Goal: Task Accomplishment & Management: Complete application form

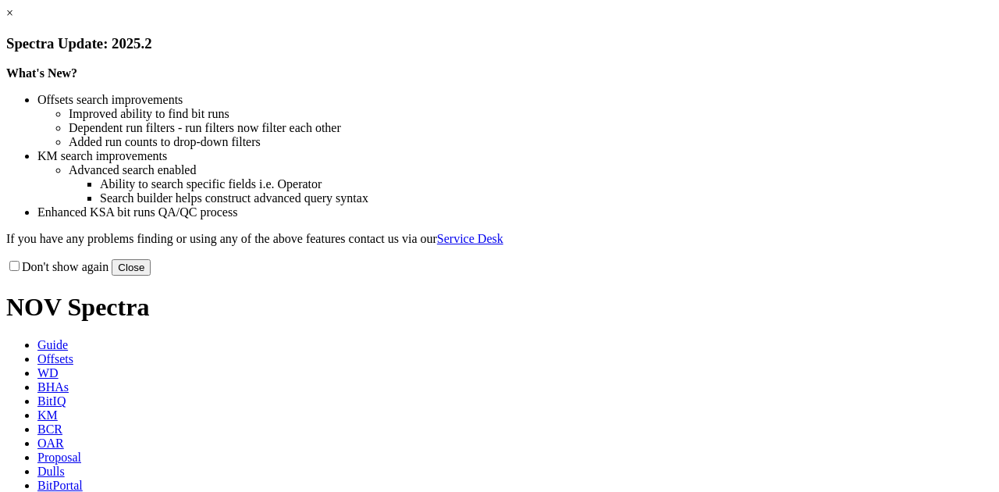
click at [151, 276] on button "Close" at bounding box center [131, 267] width 39 height 16
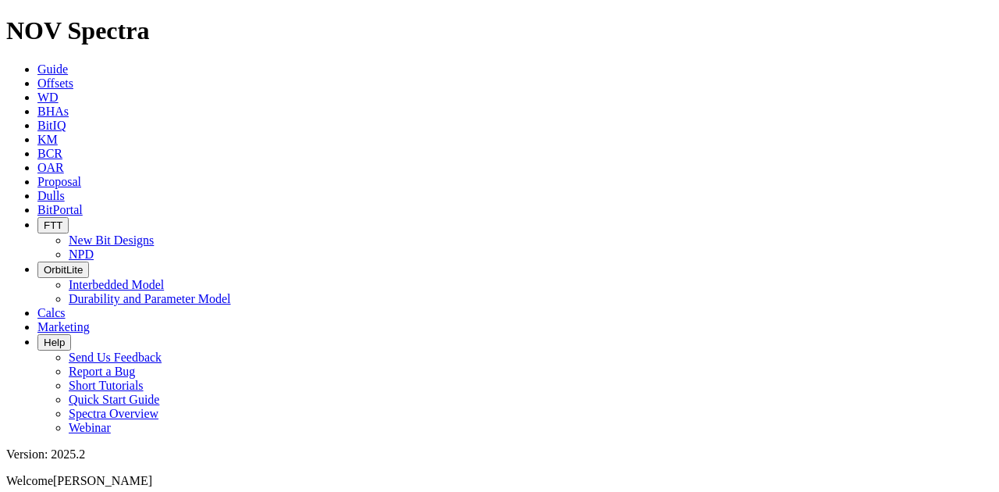
click at [37, 175] on icon at bounding box center [37, 181] width 0 height 13
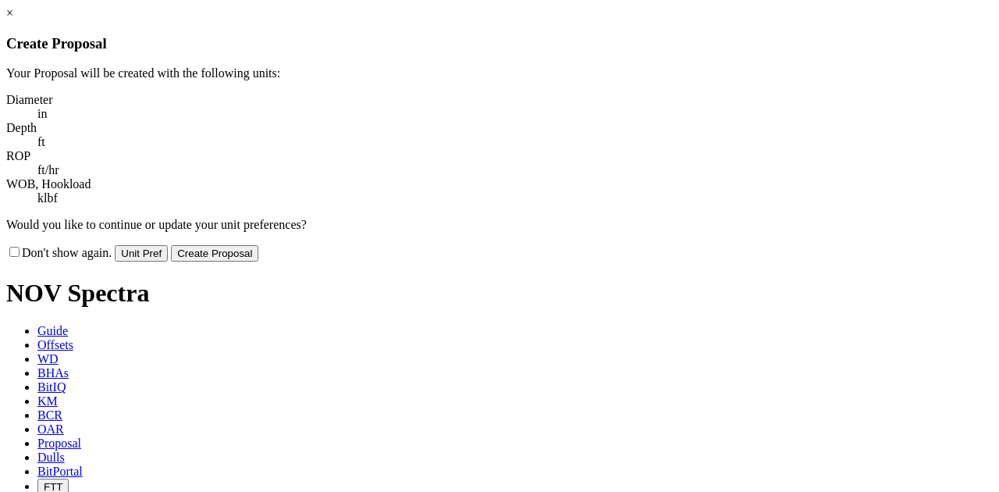
click at [258, 245] on button "Create Proposal" at bounding box center [214, 253] width 87 height 16
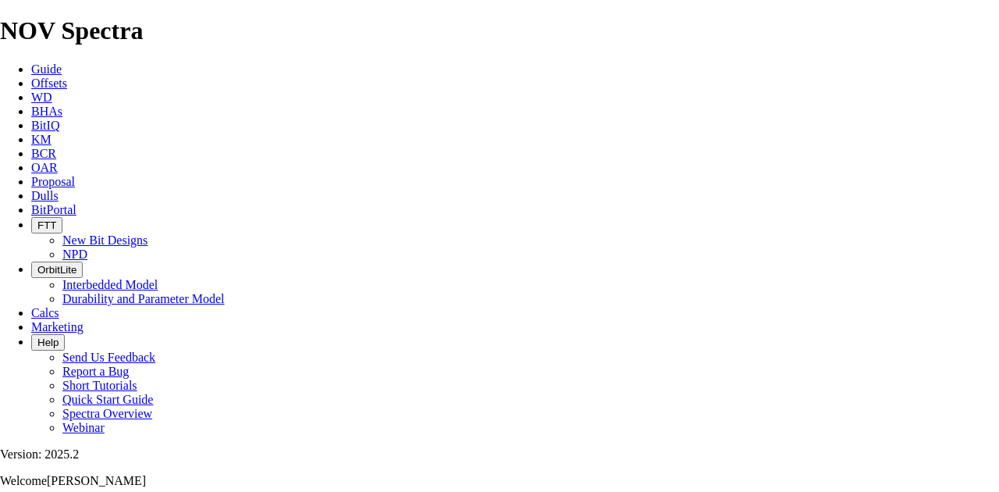
scroll to position [289, 0]
type input "[PERSON_NAME]"
type input "[US_STATE]"
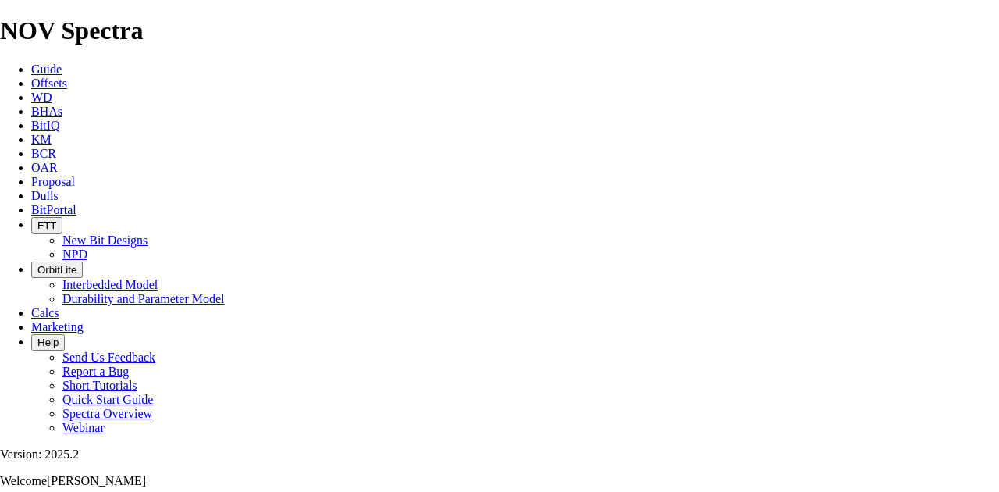
type input "[GEOGRAPHIC_DATA]"
type input "9035907055"
type input "JR [PERSON_NAME] #1"
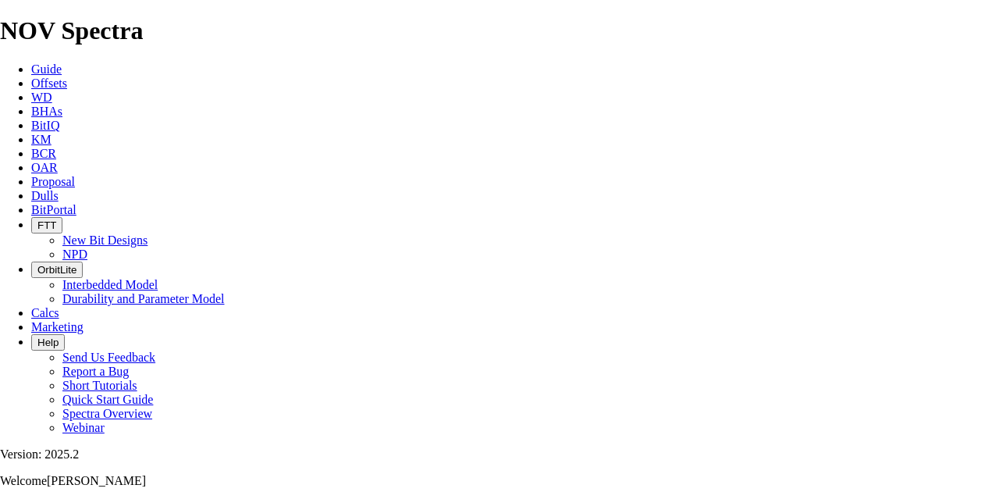
type input "[PERSON_NAME]"
checkbox input "true"
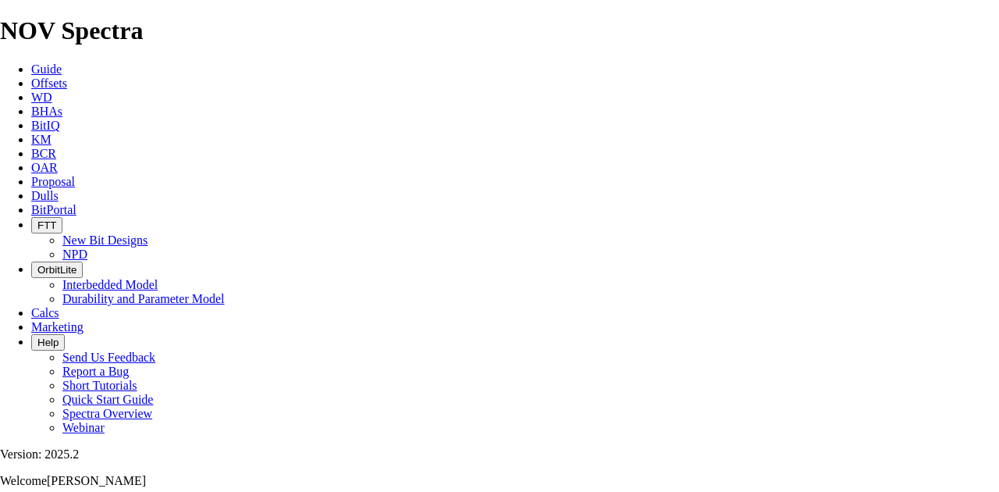
type input "[PERSON_NAME] #1"
type input "Conoco"
type input "Questor Drilling"
type input "27.763566,-99.467137"
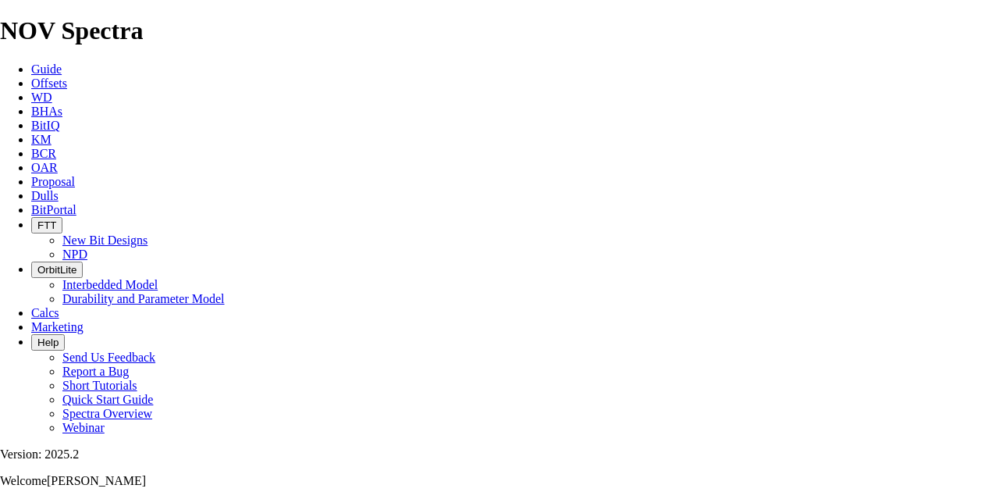
type input "[PERSON_NAME]"
type input "[US_STATE]"
type input "[DATE]"
drag, startPoint x: 155, startPoint y: 133, endPoint x: 108, endPoint y: 137, distance: 47.1
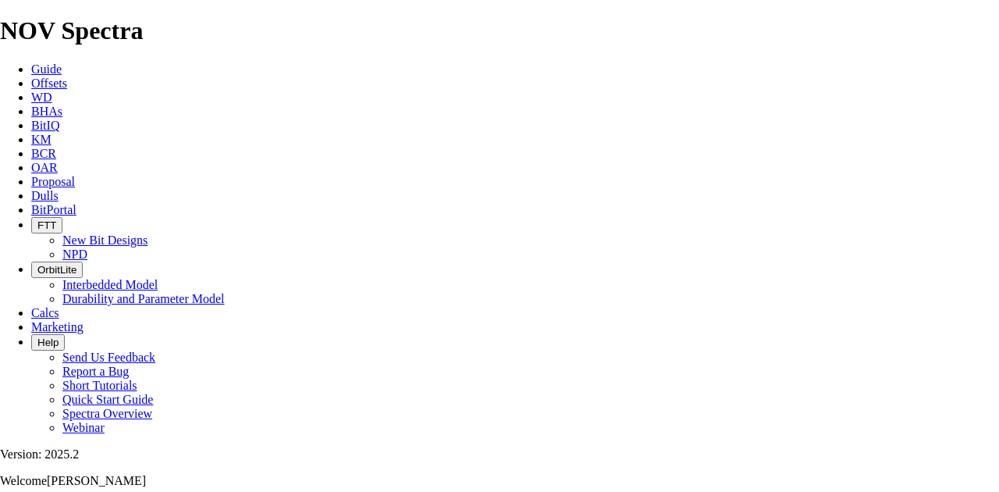
drag, startPoint x: 135, startPoint y: 131, endPoint x: 150, endPoint y: 138, distance: 16.4
type input "JR [PERSON_NAME] #1"
drag, startPoint x: 280, startPoint y: 130, endPoint x: 226, endPoint y: 133, distance: 53.9
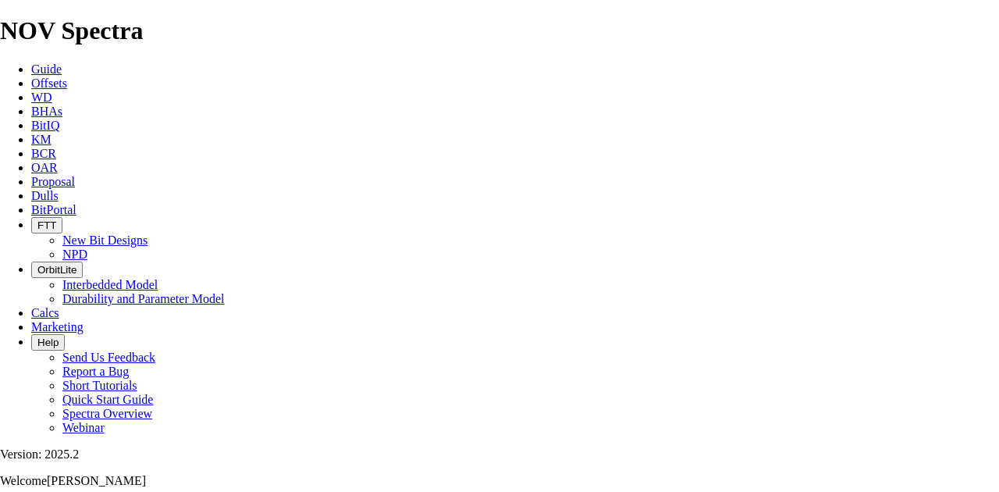
scroll to position [0, 5]
type input "Mud Creek Operating"
drag, startPoint x: 338, startPoint y: 131, endPoint x: 471, endPoint y: 147, distance: 134.4
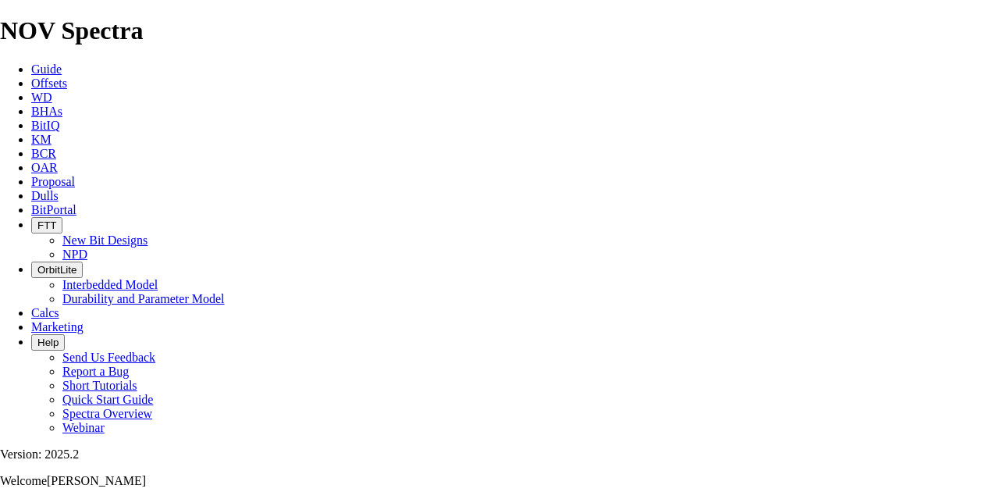
type input "Reliance Well Service"
type input "[PERSON_NAME]"
drag, startPoint x: 562, startPoint y: 130, endPoint x: 674, endPoint y: 130, distance: 111.6
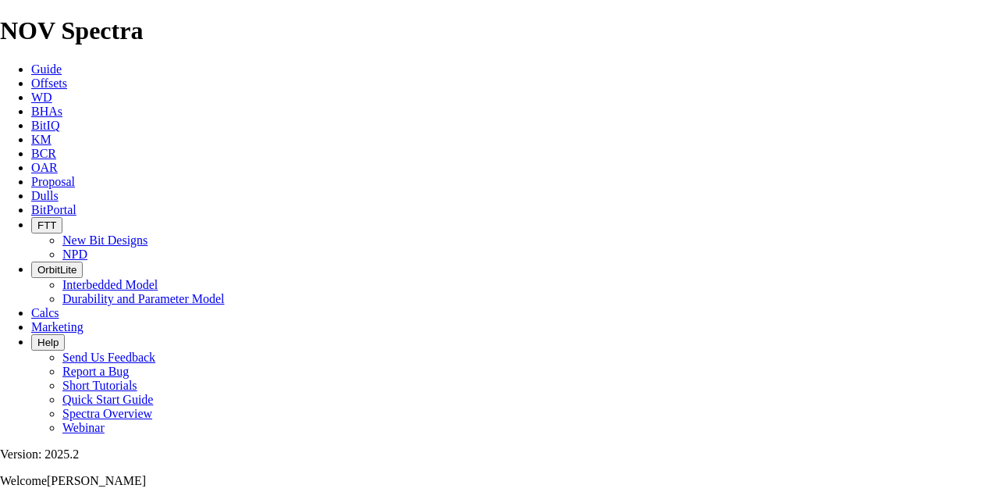
drag, startPoint x: 721, startPoint y: 137, endPoint x: 631, endPoint y: 141, distance: 90.6
type input "[PERSON_NAME]"
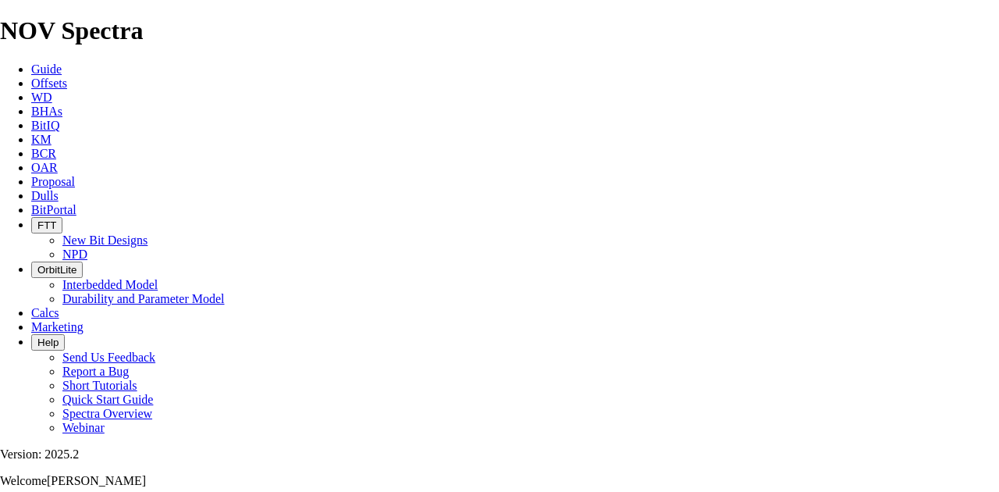
drag, startPoint x: 181, startPoint y: 167, endPoint x: 89, endPoint y: 174, distance: 92.4
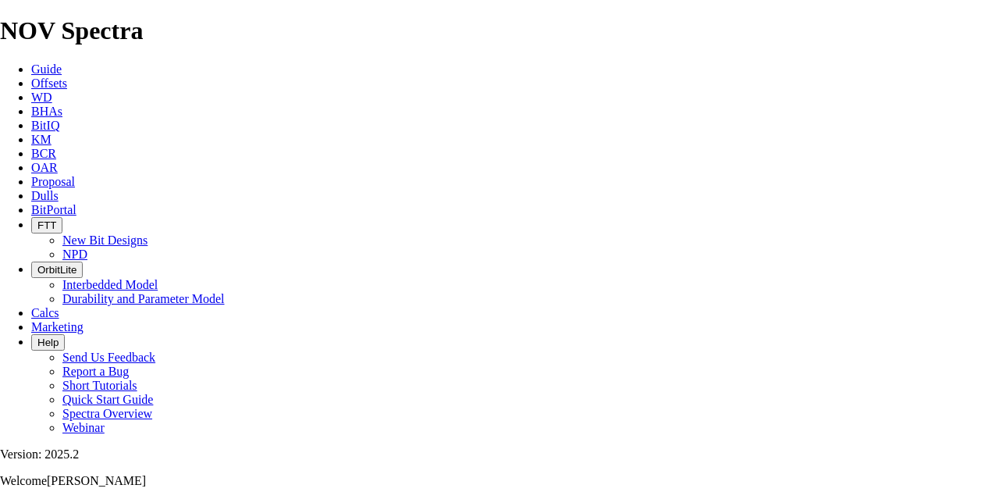
type input "[DATE]"
type input "[PERSON_NAME]"
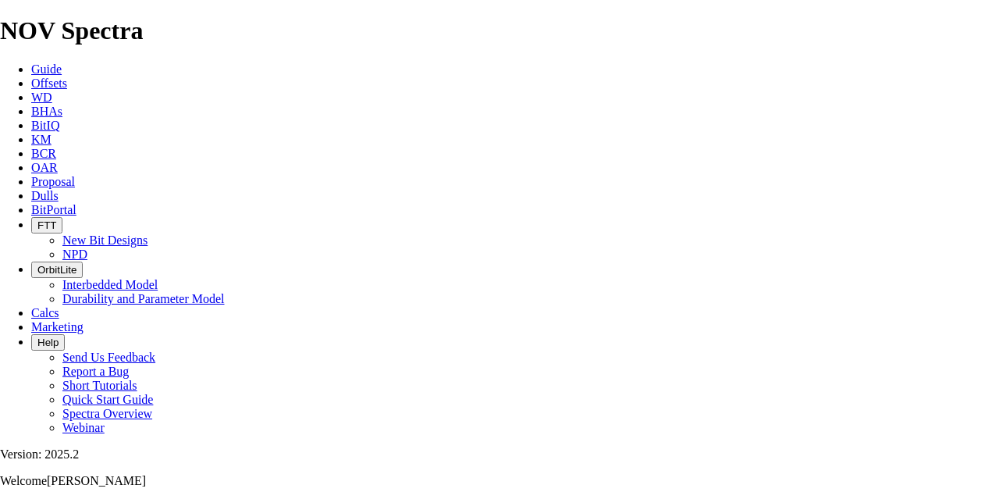
type input "[PERSON_NAME]"
type input "9035907055"
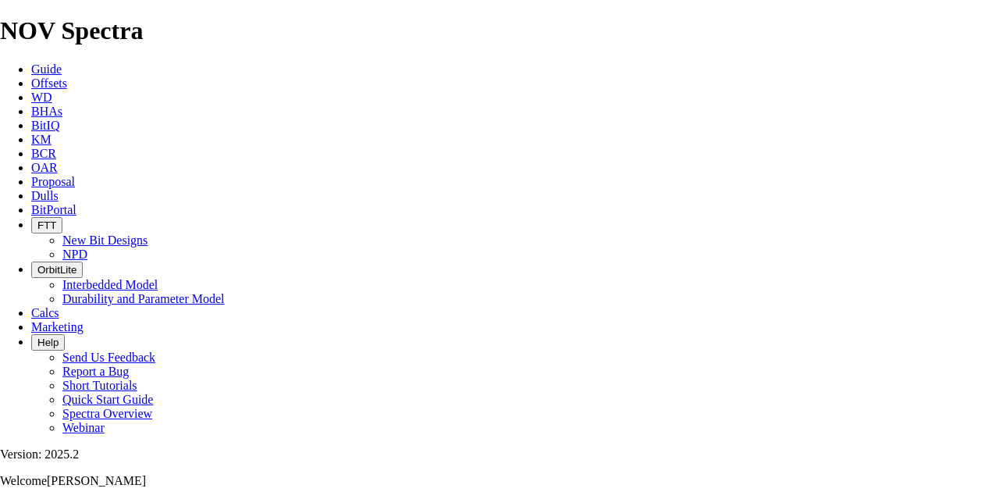
type input "[GEOGRAPHIC_DATA]"
type input "[DATE]"
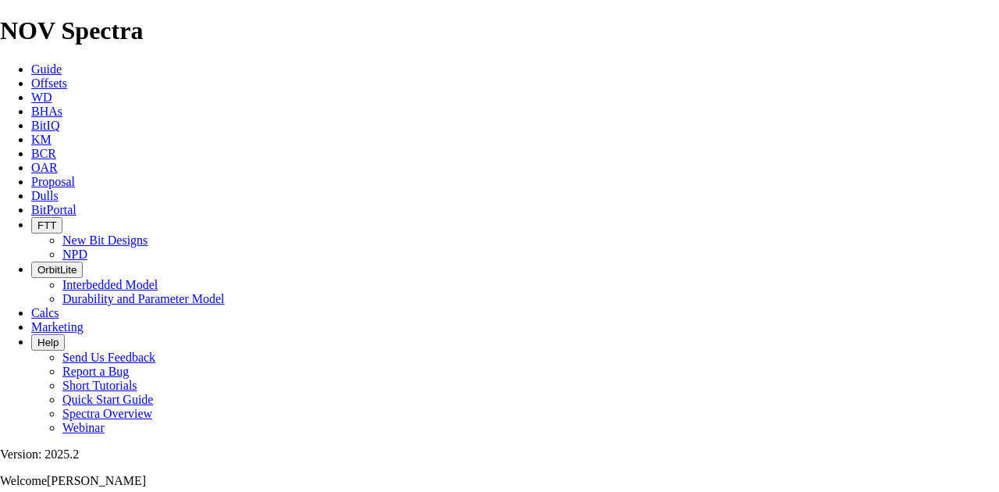
type input "1000"
type input "8"
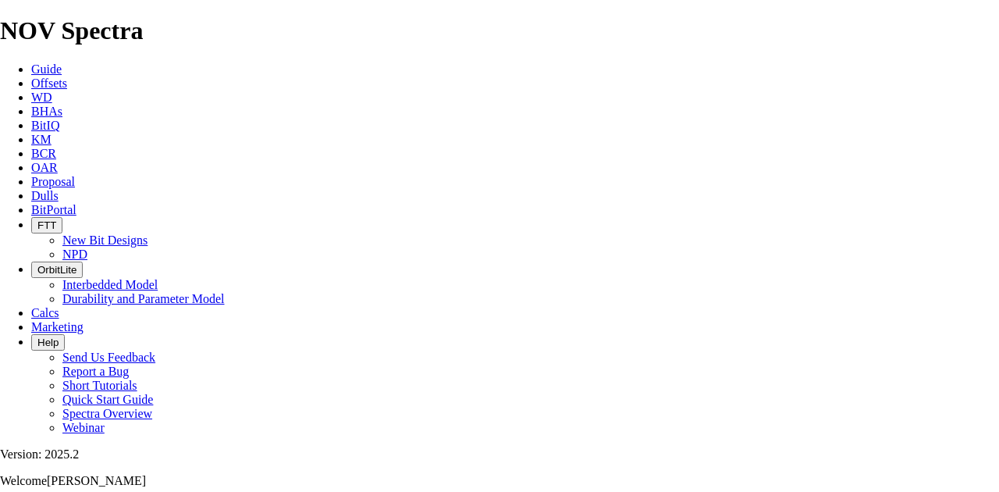
type input "1"
type input "12.25"
type input "E-1300"
type input "400"
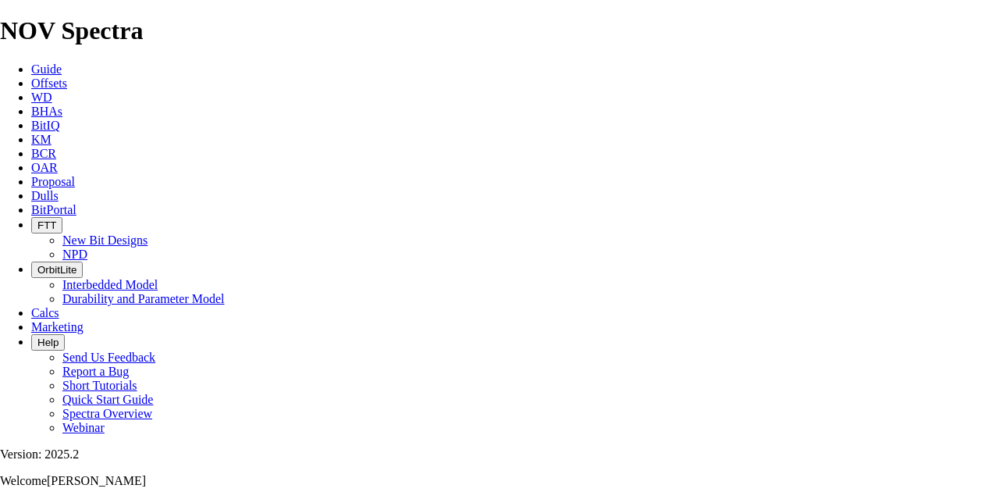
type input "Set 9 5/8" Casing"
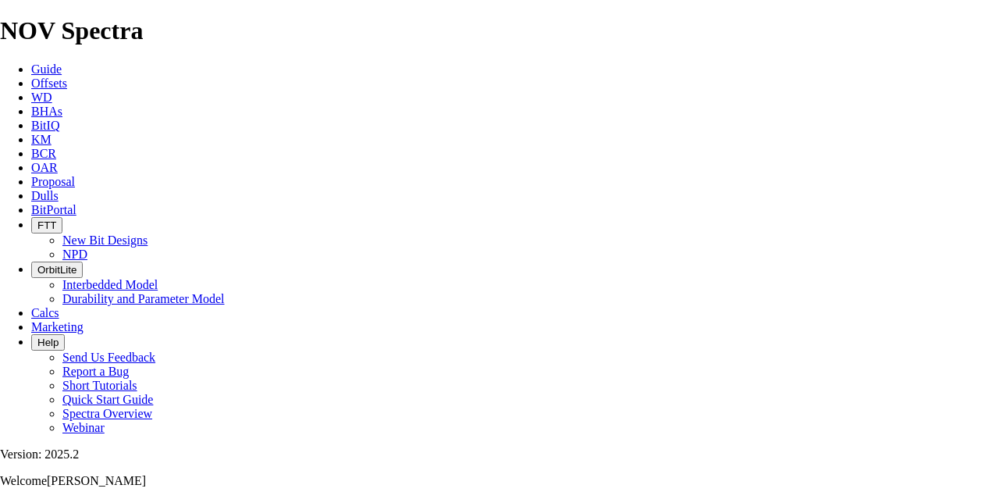
type input "8650"
type input "3"
type input "133.33"
type input "5"
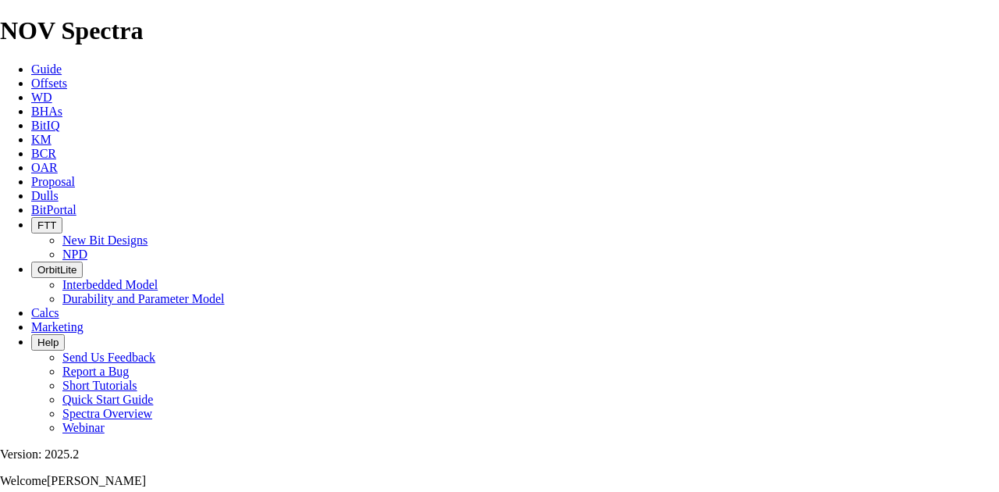
type input "120"
type input "0"
checkbox input "true"
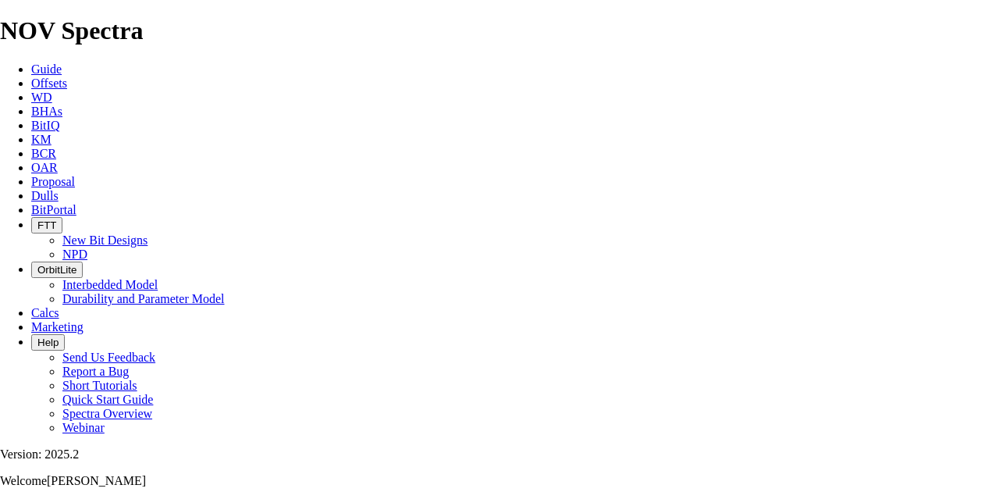
type input "2"
type input "8.75"
type input "TKC66"
type input "8250"
type input "40"
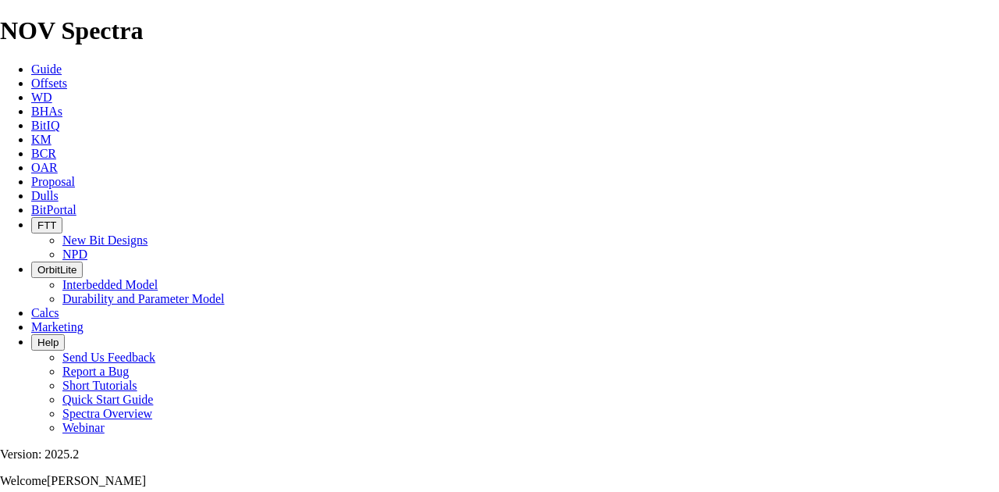
drag, startPoint x: 353, startPoint y: 351, endPoint x: 402, endPoint y: 357, distance: 49.5
type input "45"
drag, startPoint x: 375, startPoint y: 354, endPoint x: 352, endPoint y: 354, distance: 23.4
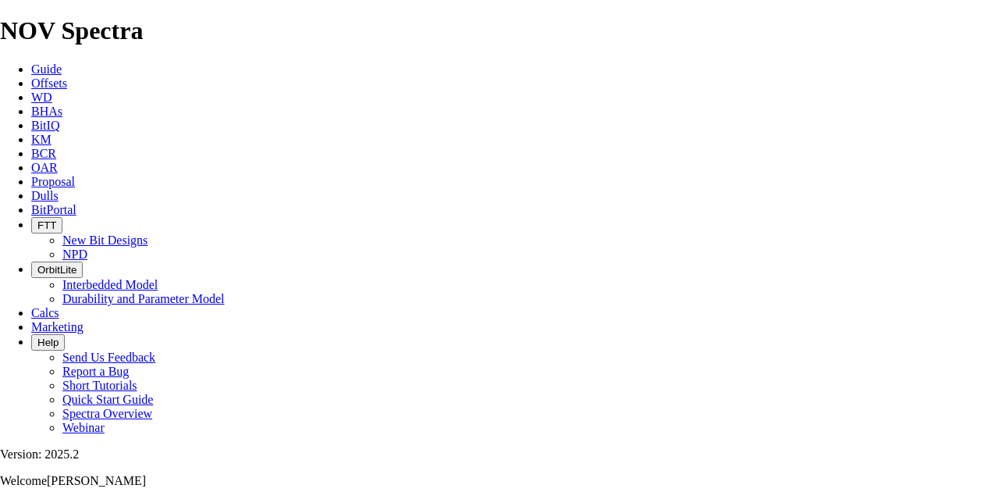
drag, startPoint x: 341, startPoint y: 353, endPoint x: 297, endPoint y: 347, distance: 44.8
type input "45"
type input "183.33"
drag, startPoint x: 318, startPoint y: 351, endPoint x: 344, endPoint y: 356, distance: 26.2
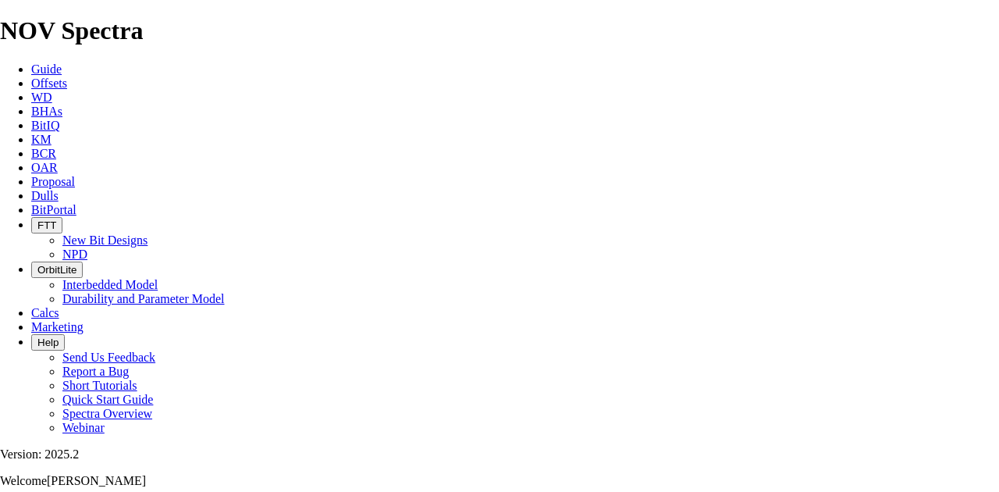
type input "185"
type input "10"
type input "120"
type input "10000"
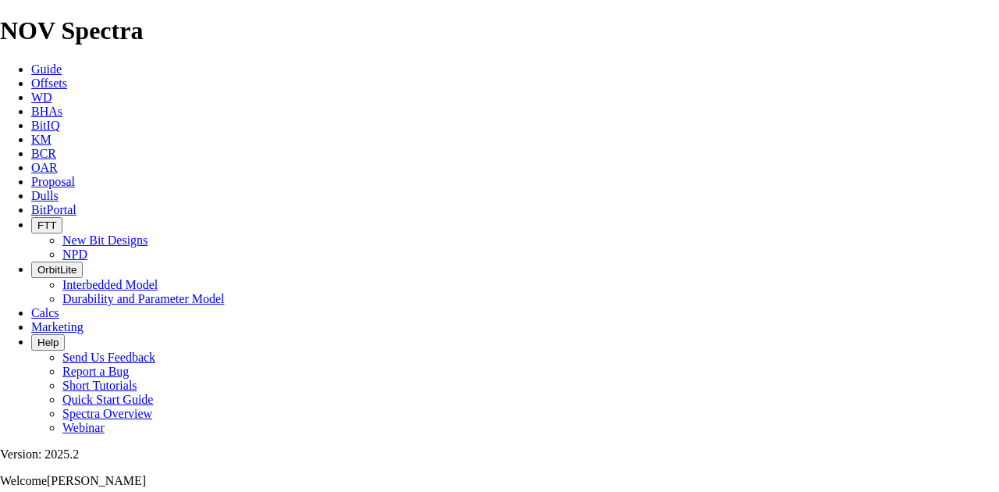
checkbox input "true"
drag, startPoint x: 956, startPoint y: 157, endPoint x: 404, endPoint y: 217, distance: 555.2
